Goal: Task Accomplishment & Management: Manage account settings

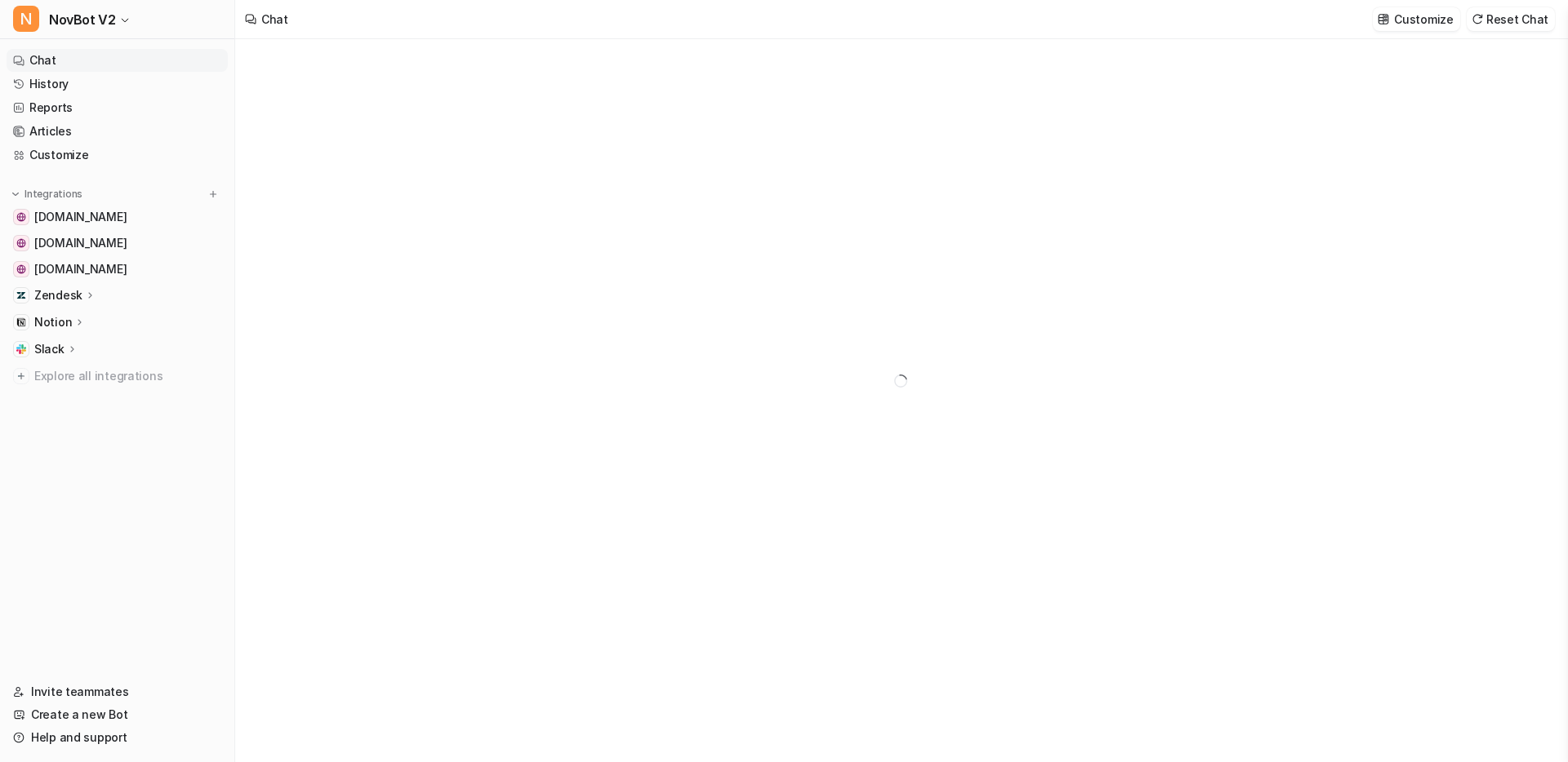
type textarea "**********"
click at [61, 294] on p "Zendesk" at bounding box center [58, 295] width 48 height 16
click at [91, 296] on icon at bounding box center [89, 295] width 12 height 11
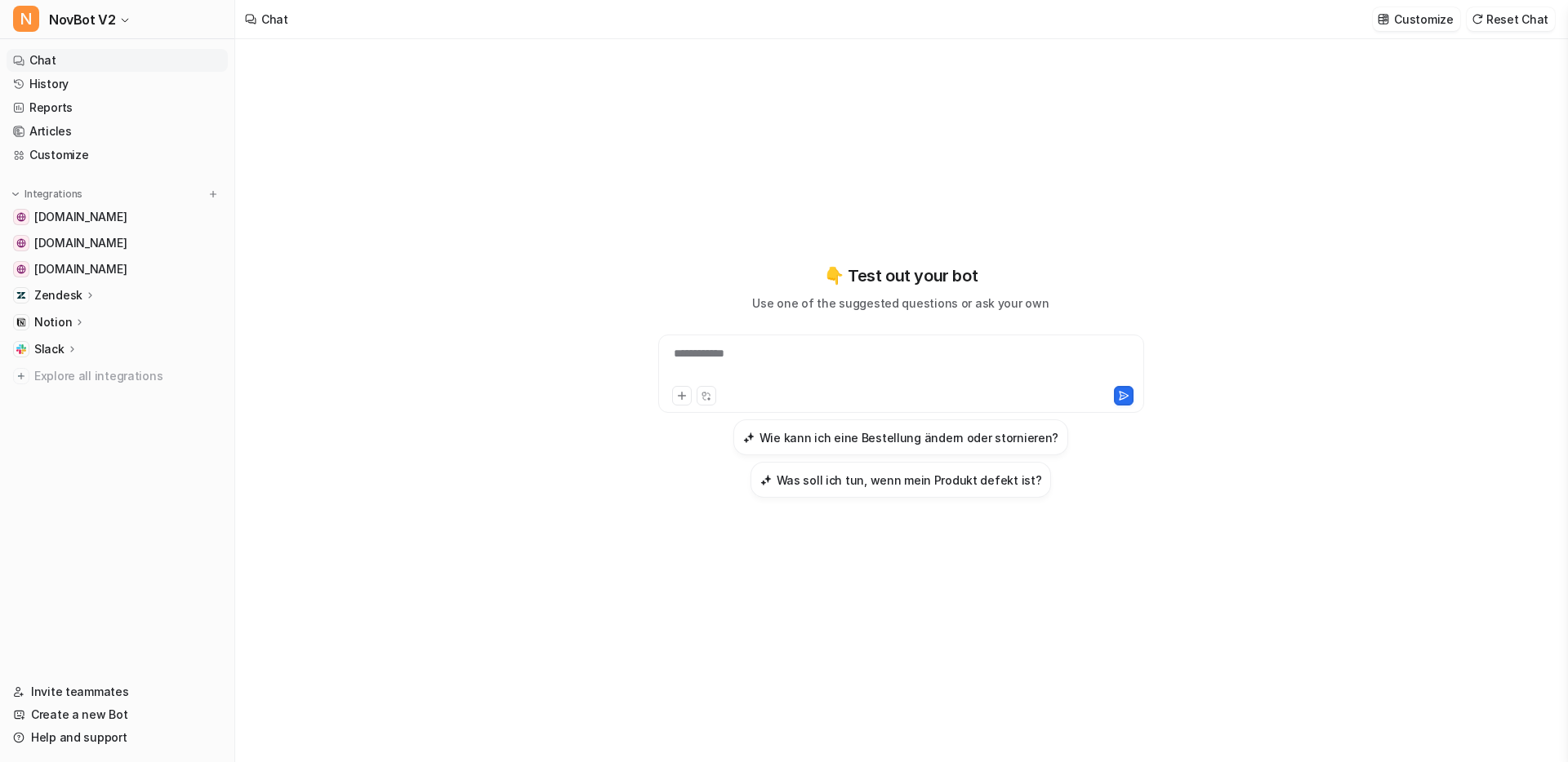
click at [70, 330] on div "Notion" at bounding box center [60, 322] width 51 height 16
click at [60, 362] on p "Links" at bounding box center [62, 370] width 29 height 16
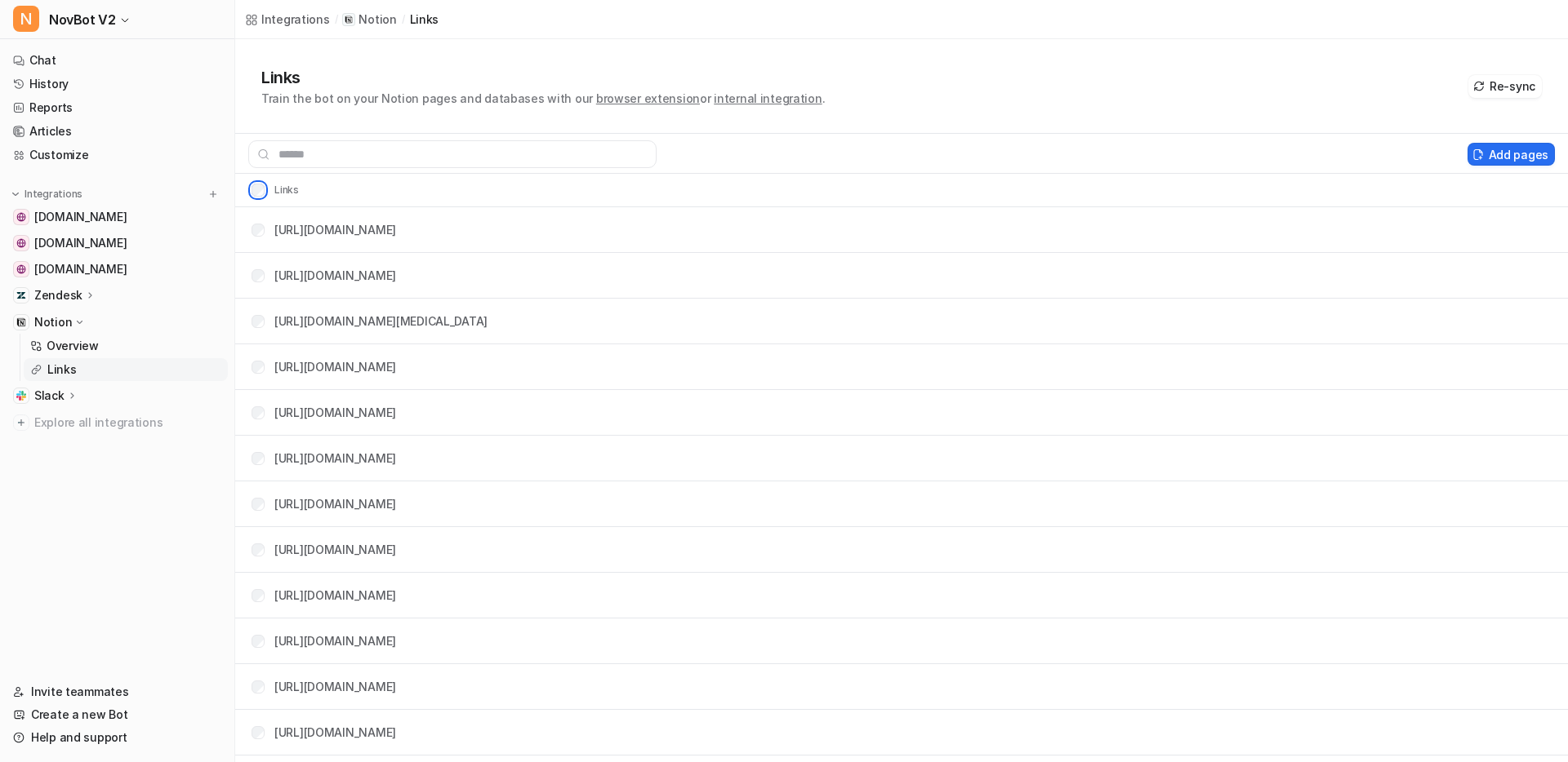
click at [260, 196] on th "Links" at bounding box center [269, 190] width 61 height 20
click at [1348, 157] on button "Delete selected" at bounding box center [1392, 154] width 117 height 23
click at [1394, 149] on button "Delete selected" at bounding box center [1392, 154] width 117 height 23
click at [1505, 81] on button "Re-sync" at bounding box center [1504, 86] width 73 height 23
click at [1100, 83] on div "Links Train the bot on your Notion pages and databases with our browser extensi…" at bounding box center [901, 86] width 1280 height 42
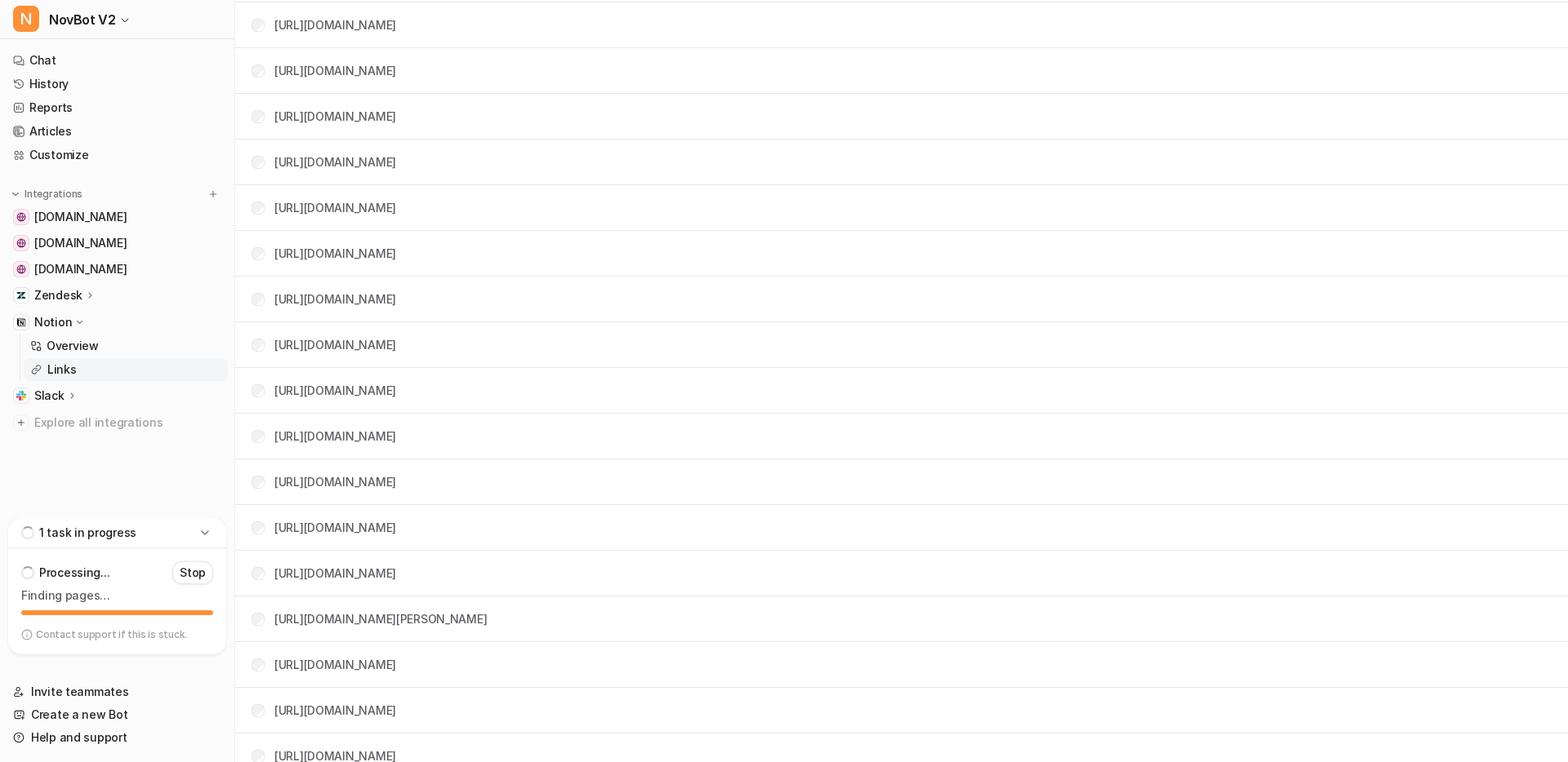
scroll to position [2338, 0]
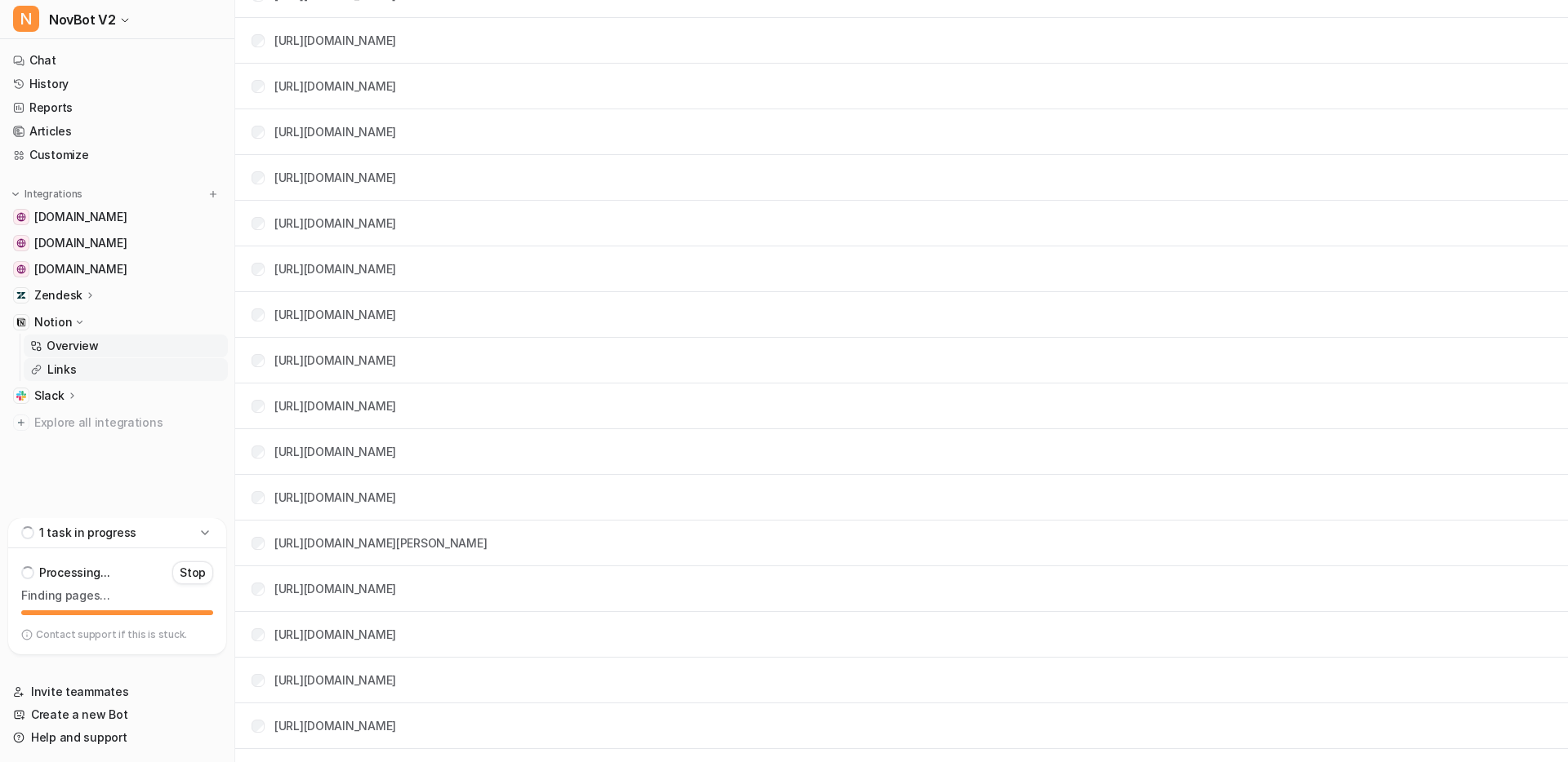
click at [67, 342] on p "Overview" at bounding box center [72, 346] width 52 height 16
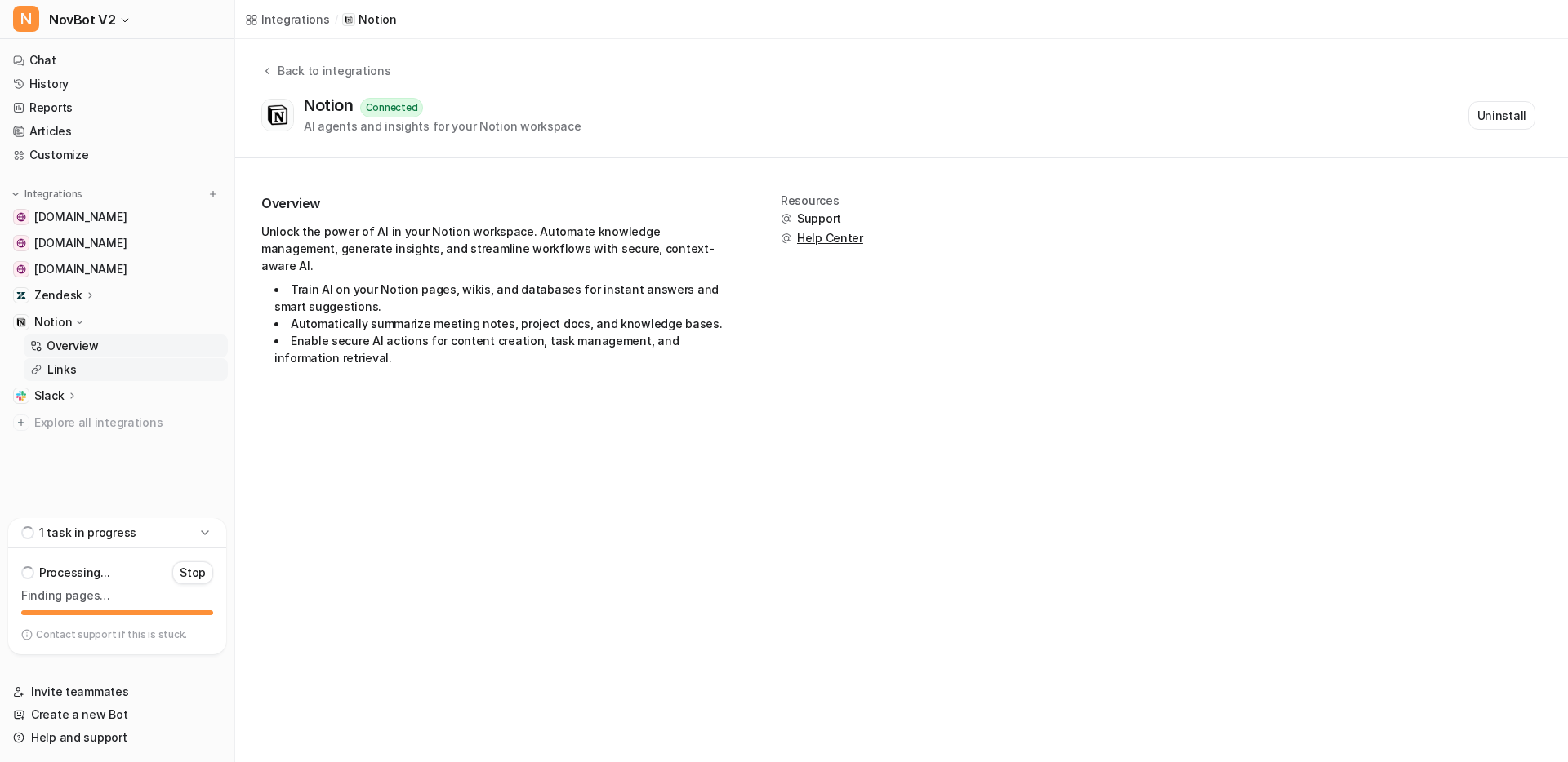
click at [67, 368] on p "Links" at bounding box center [62, 370] width 29 height 16
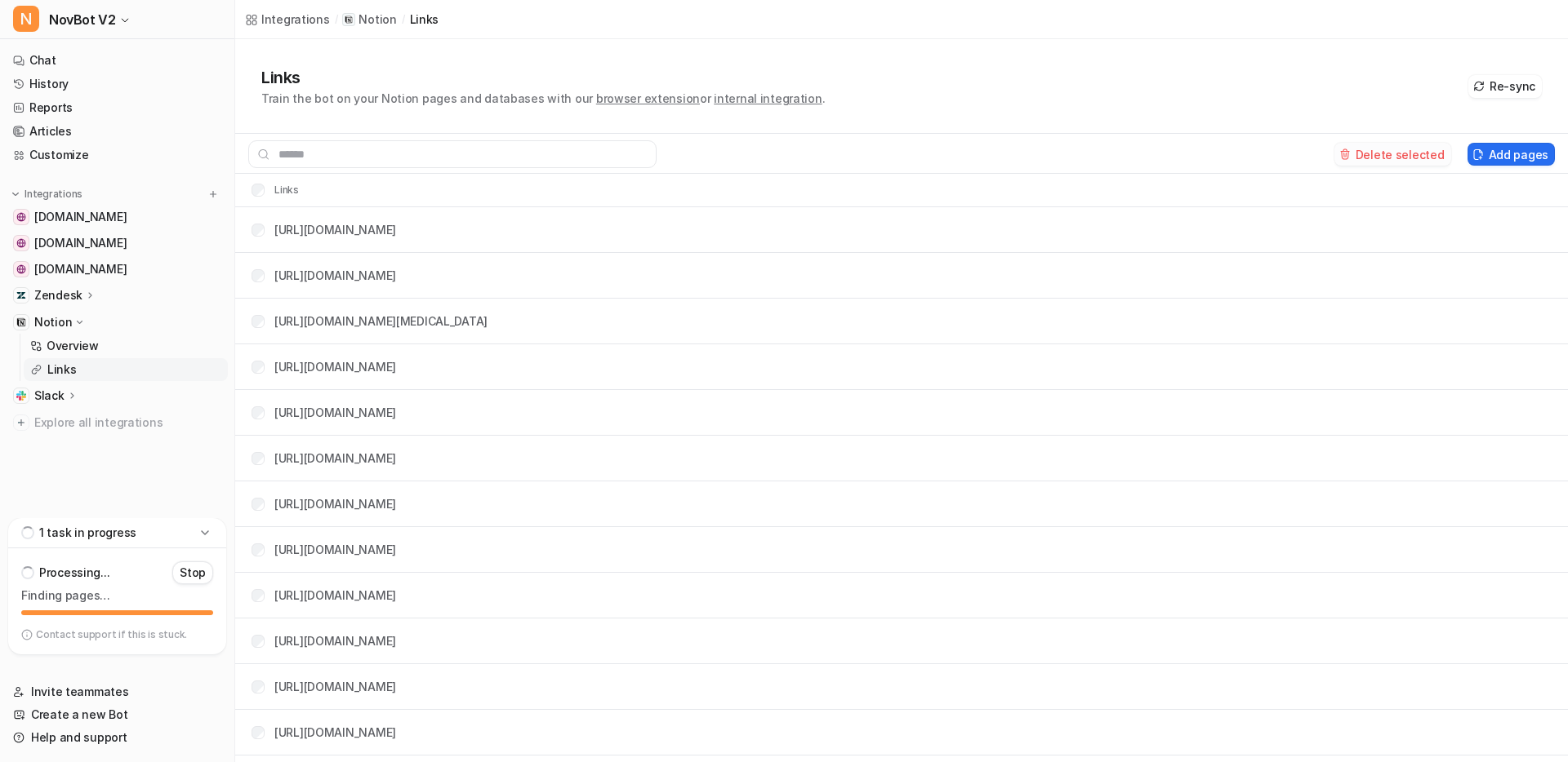
click at [1385, 153] on button "Delete selected" at bounding box center [1392, 154] width 117 height 23
click at [1386, 155] on button "Delete selected" at bounding box center [1392, 154] width 117 height 23
click at [1348, 151] on icon at bounding box center [1344, 150] width 9 height 1
